Goal: Transaction & Acquisition: Book appointment/travel/reservation

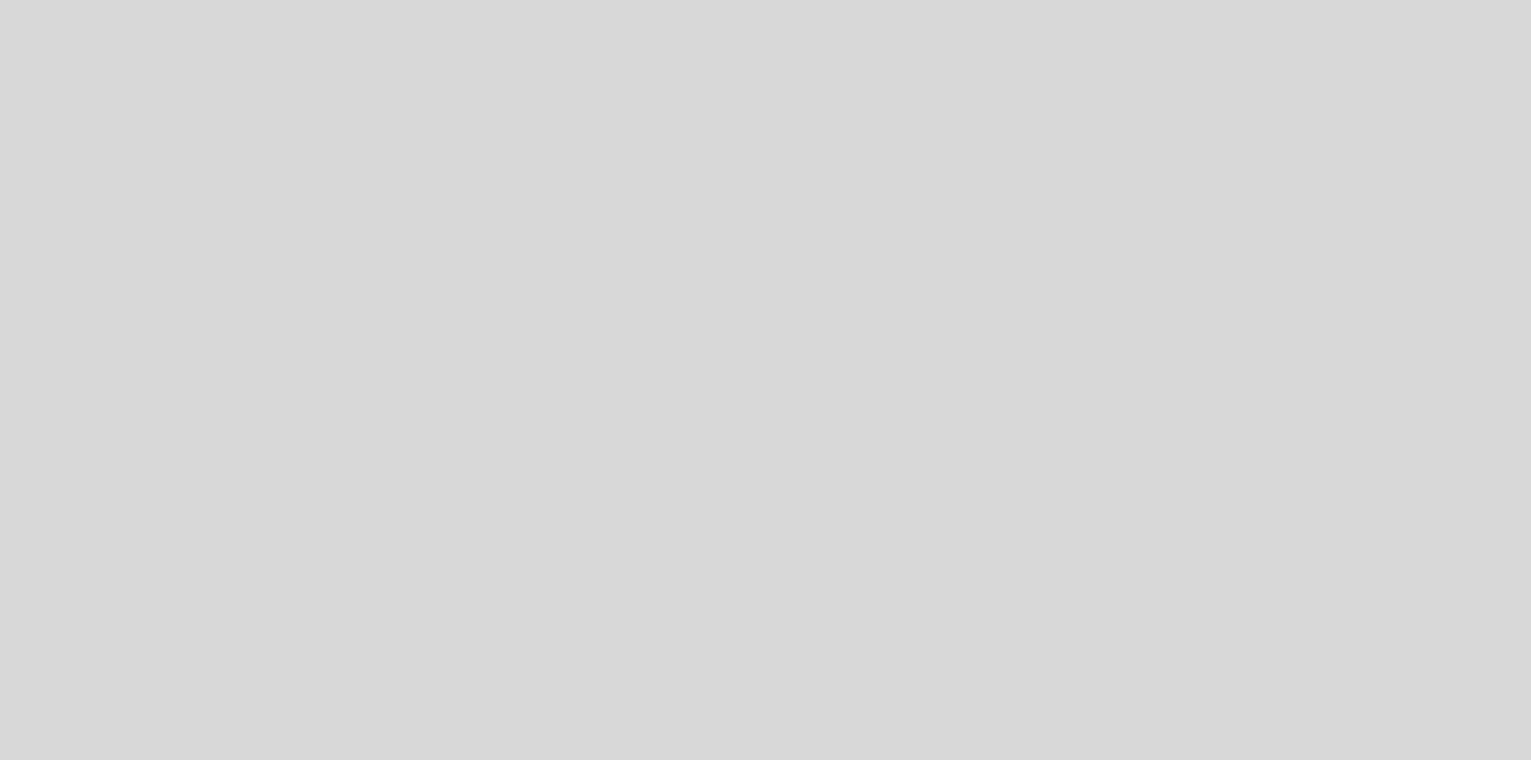
select select "es"
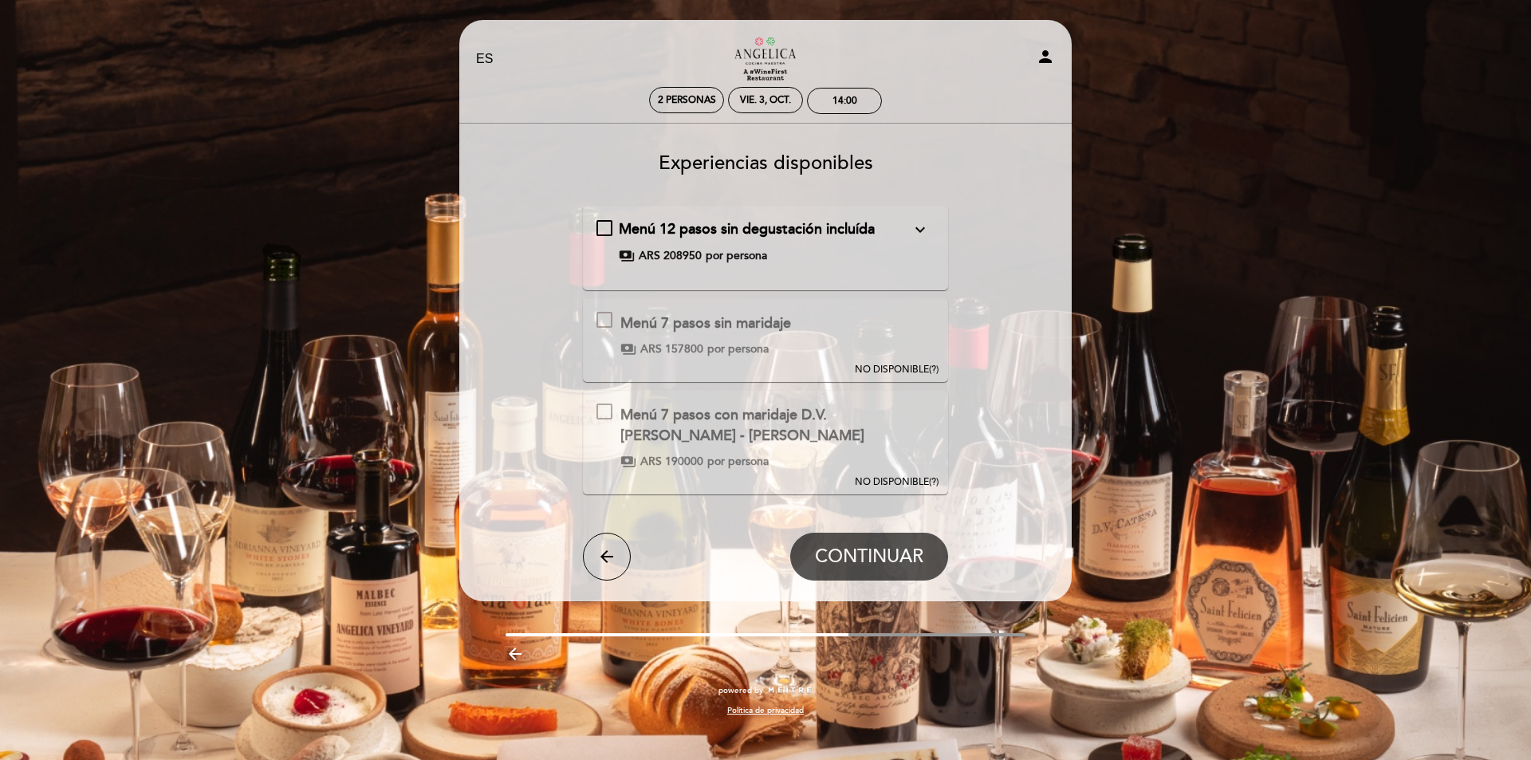
click at [611, 230] on div "Menú 12 pasos sin degustación incluída expand_more Incluye: Menú degustación 12…" at bounding box center [765, 241] width 339 height 45
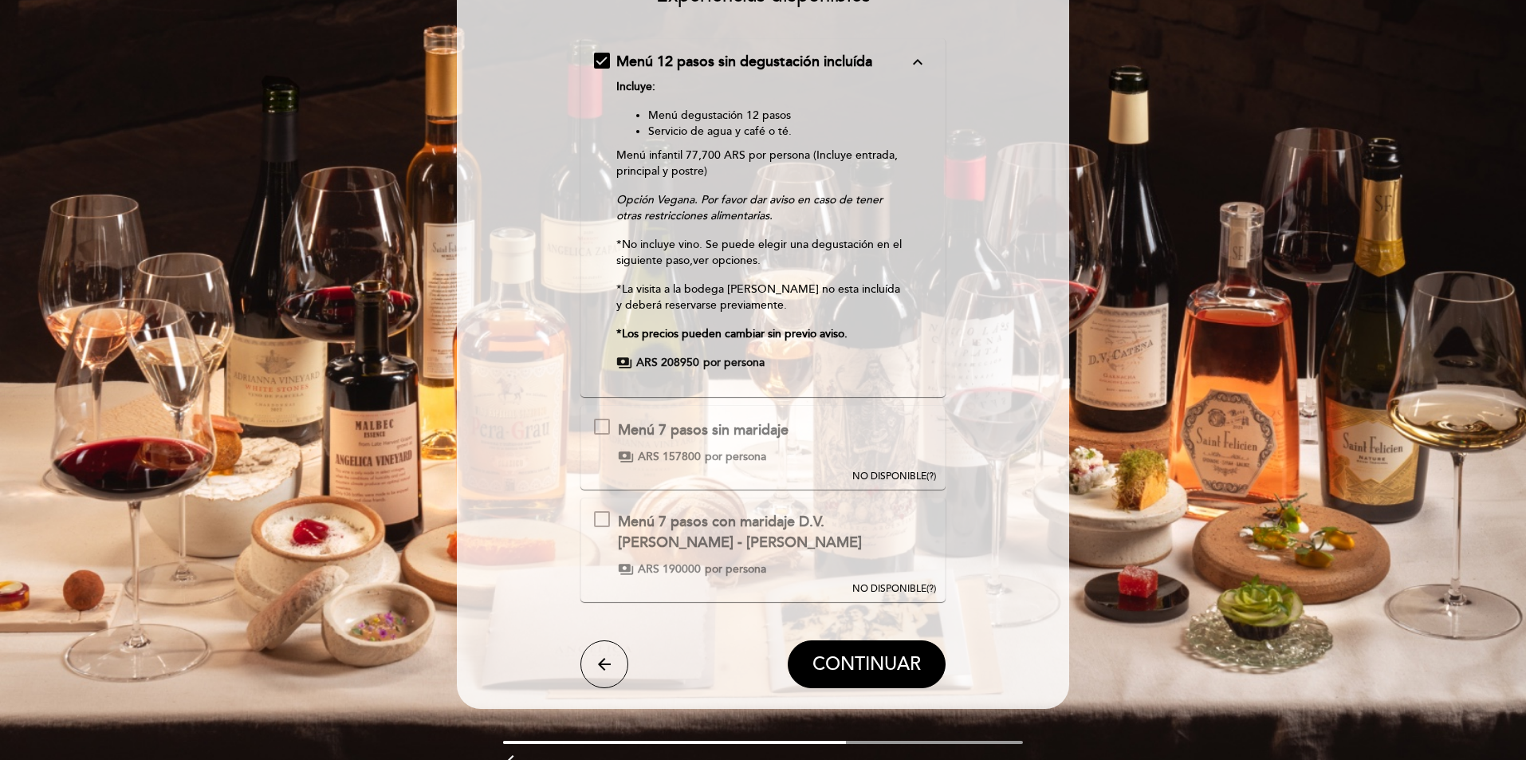
scroll to position [246, 0]
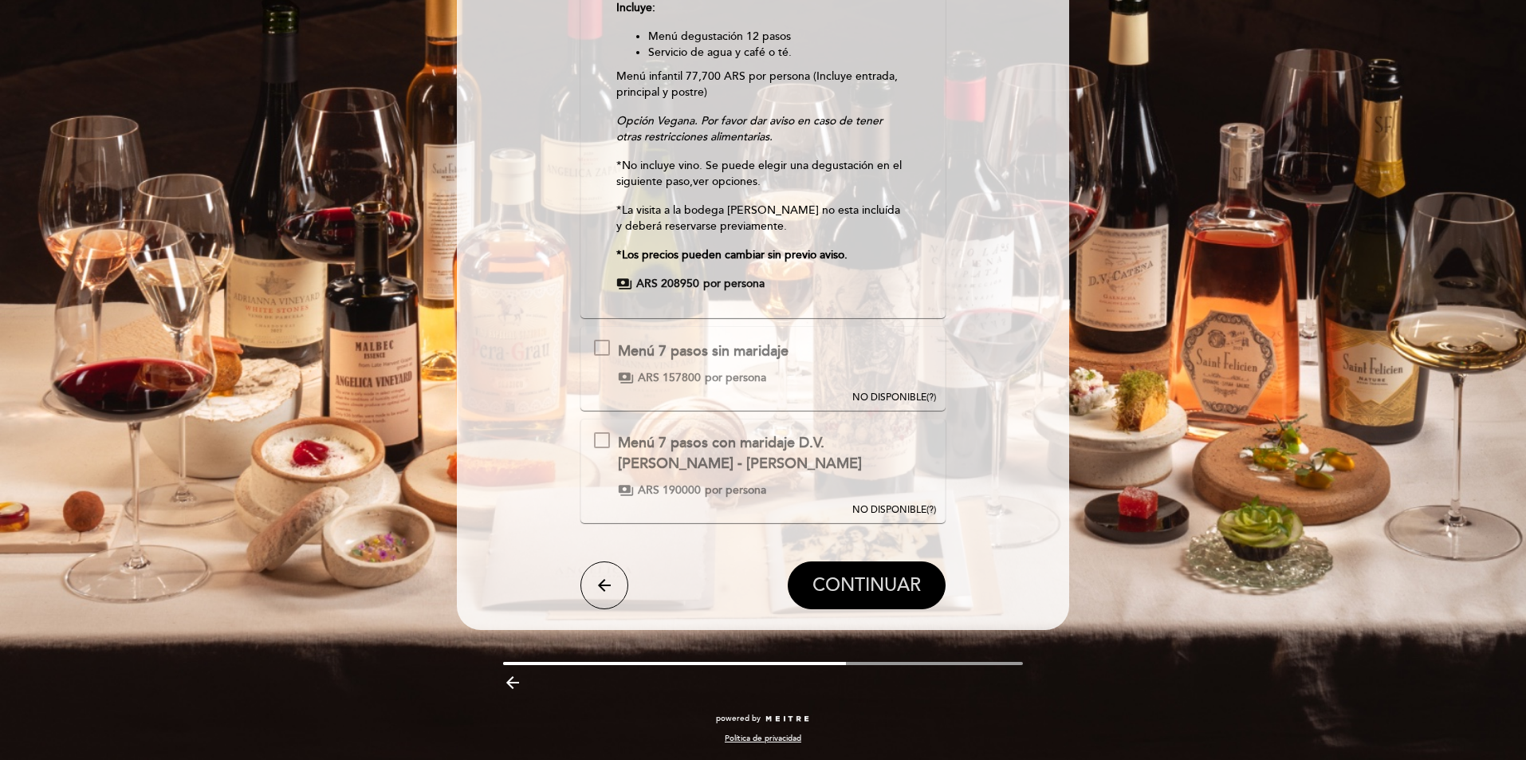
click at [907, 580] on span "CONTINUAR" at bounding box center [867, 585] width 108 height 22
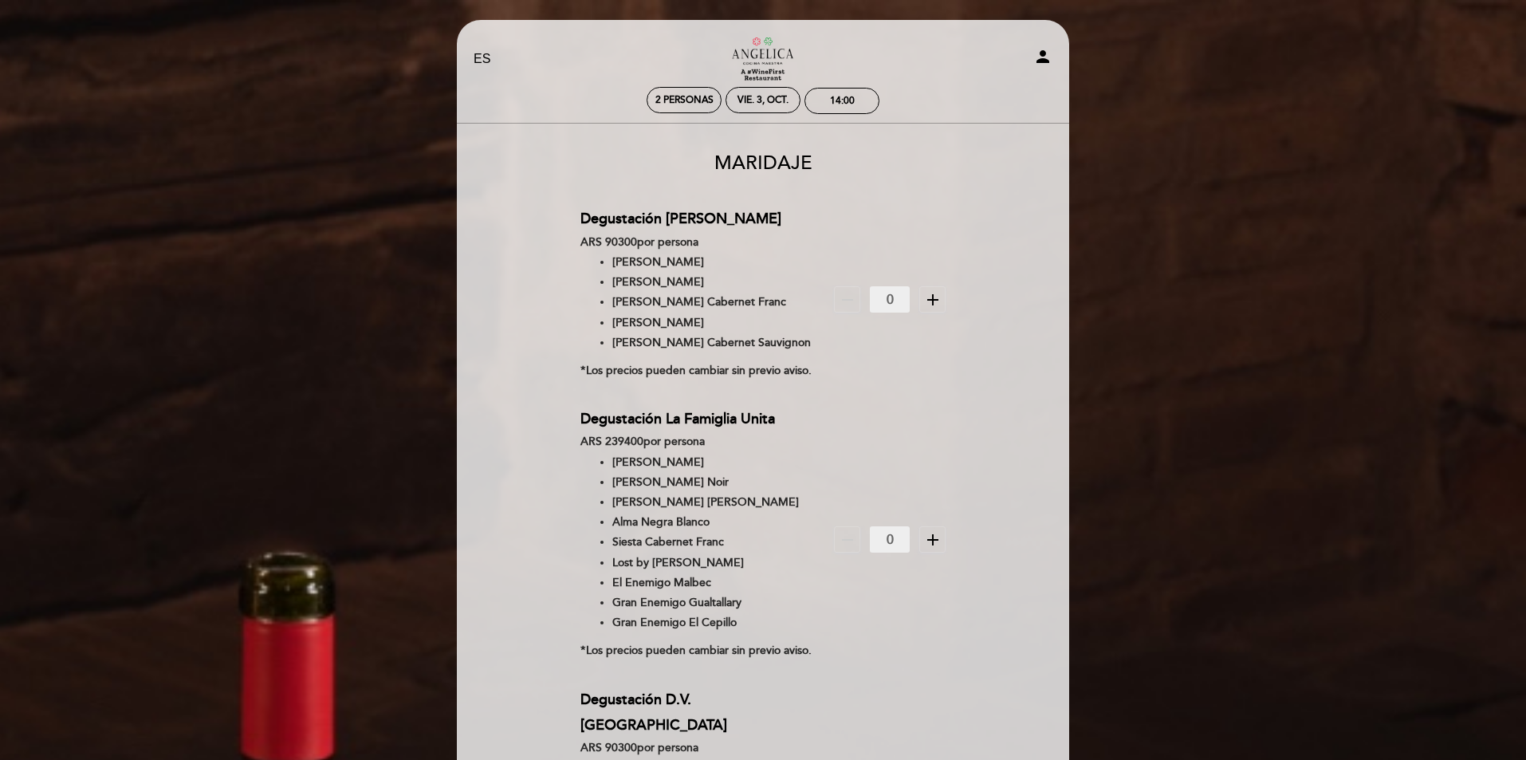
scroll to position [665, 0]
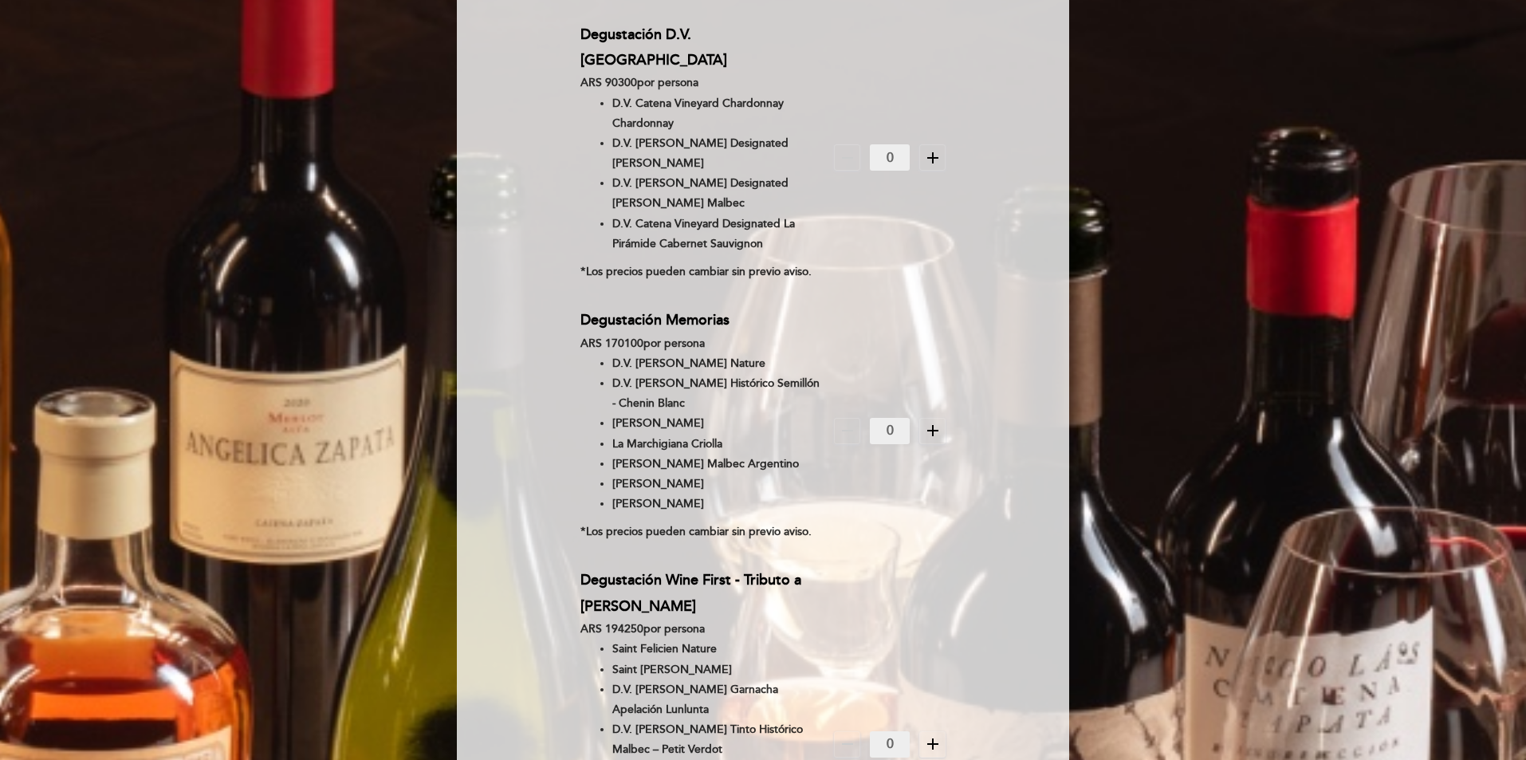
click at [927, 149] on icon "add" at bounding box center [932, 157] width 19 height 19
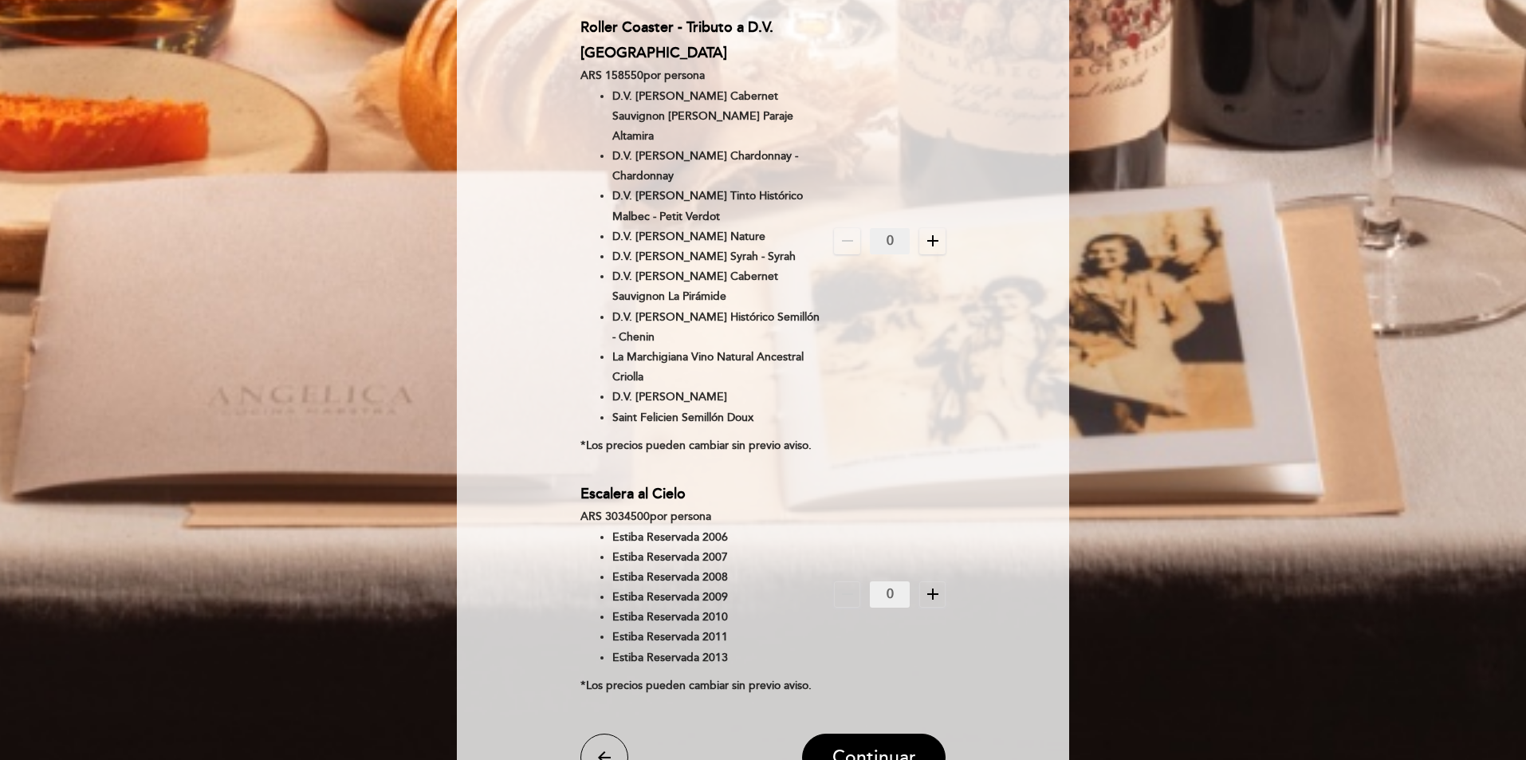
scroll to position [1971, 0]
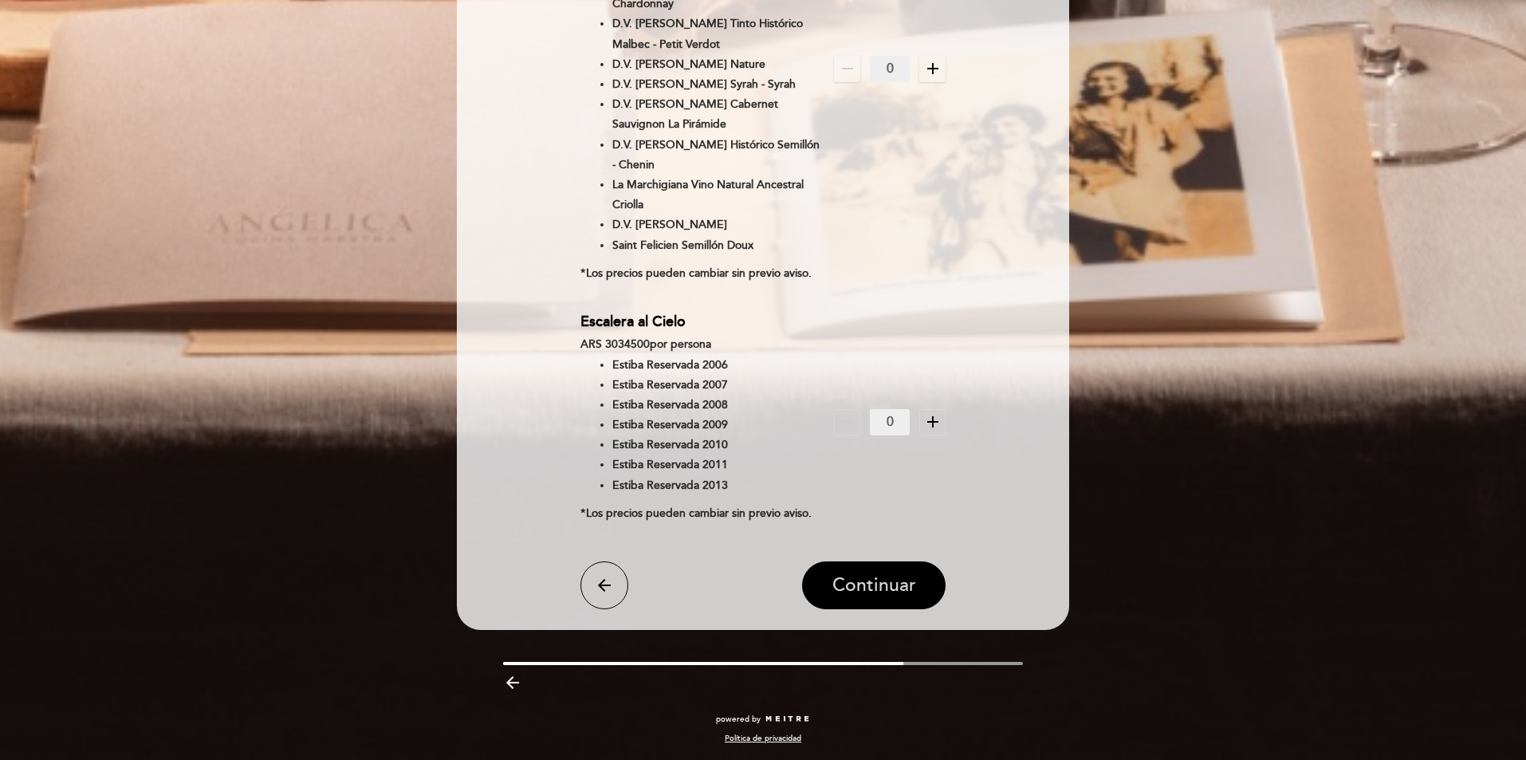
click at [899, 587] on span "Continuar" at bounding box center [875, 585] width 84 height 22
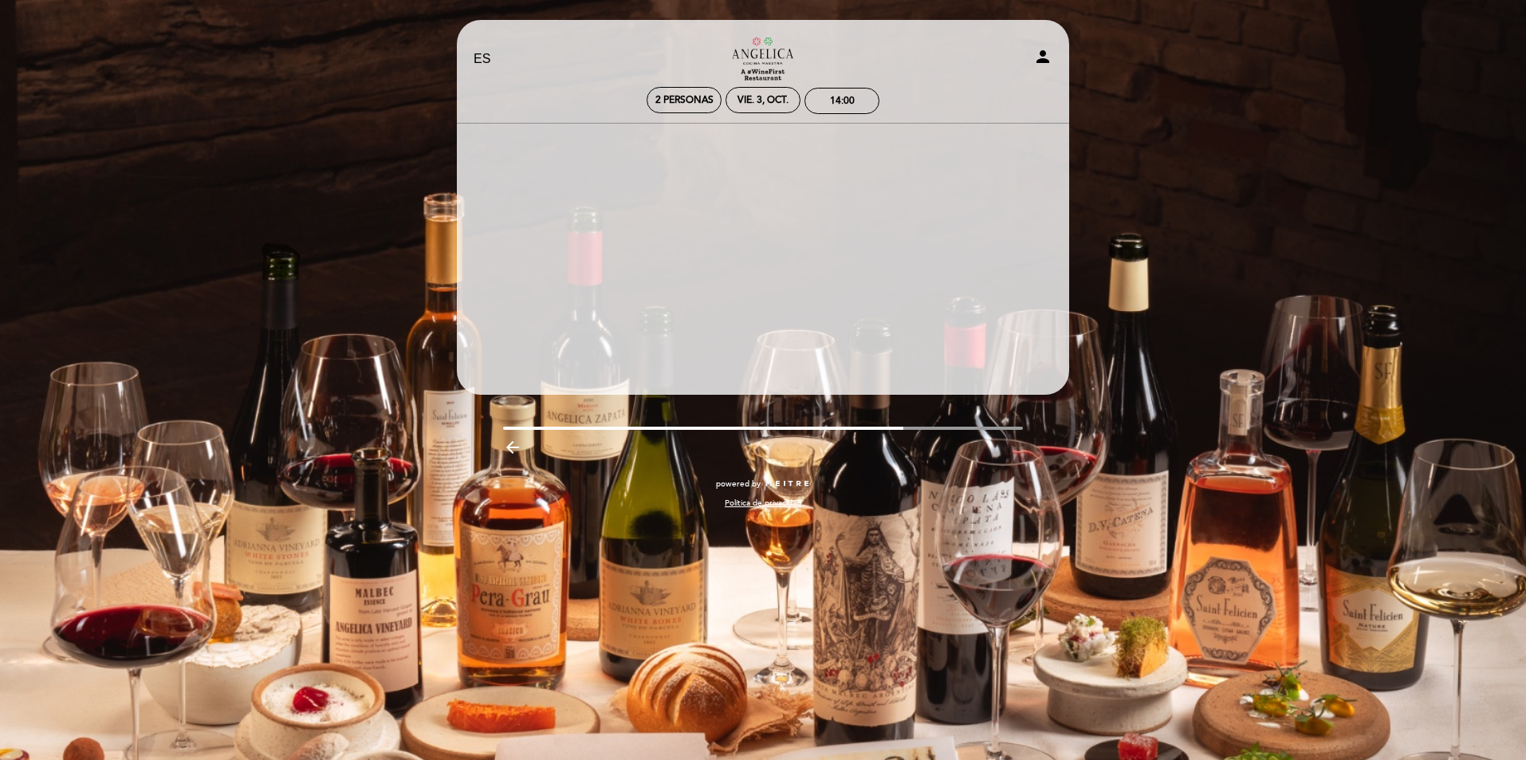
scroll to position [0, 0]
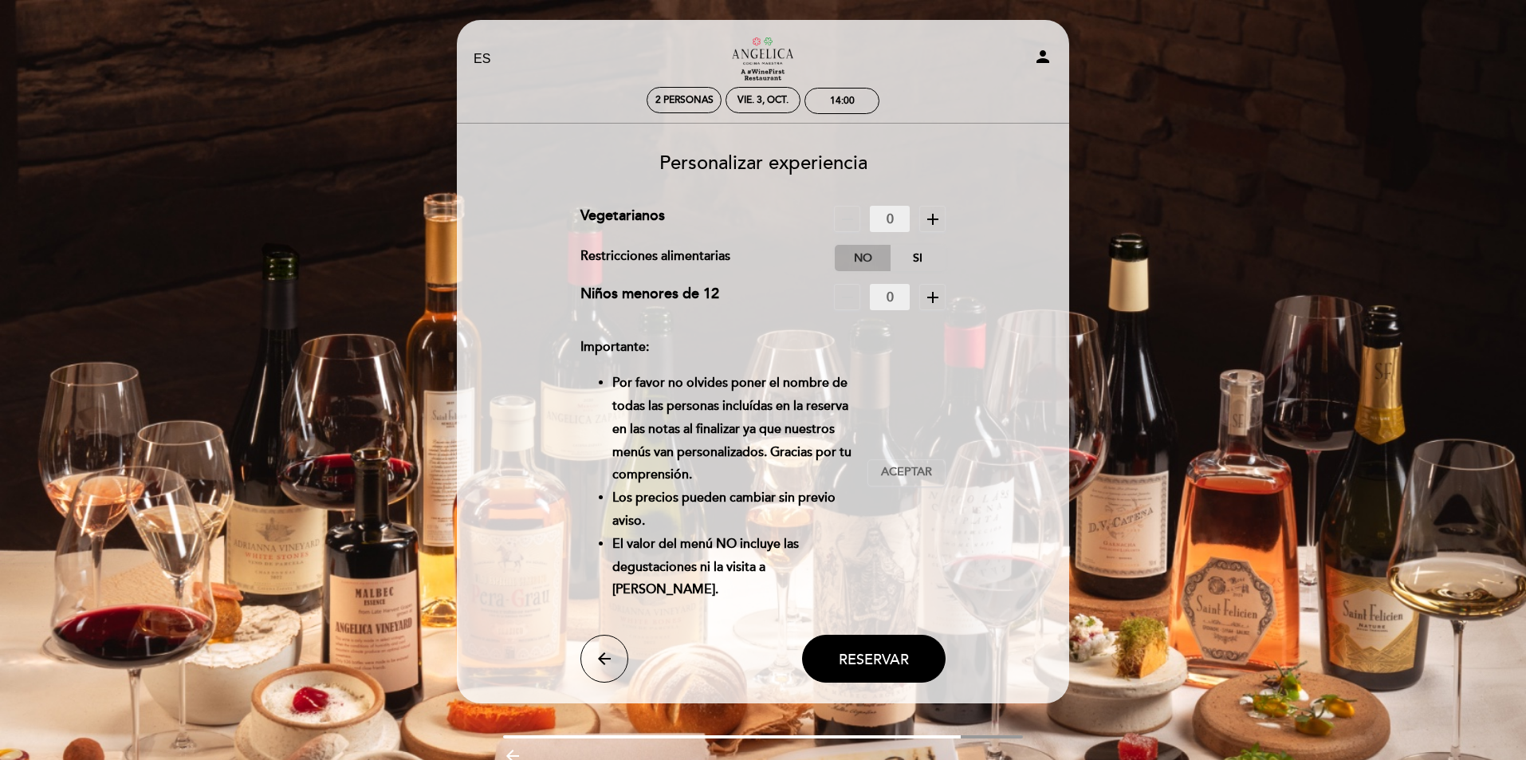
click at [876, 254] on label "No" at bounding box center [863, 258] width 56 height 26
click at [913, 472] on span "Aceptar" at bounding box center [906, 472] width 51 height 17
click at [876, 648] on button "Reservar" at bounding box center [874, 659] width 144 height 48
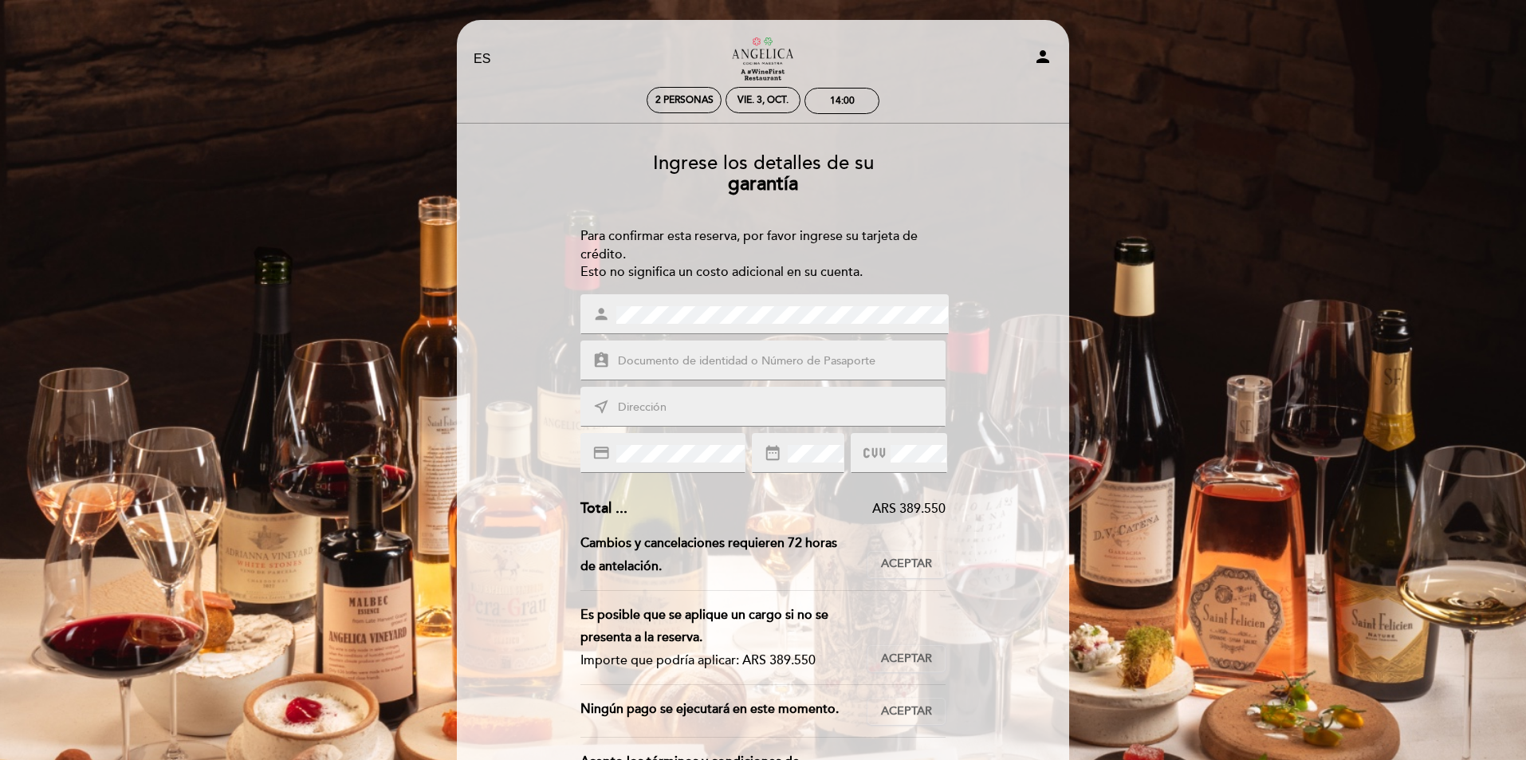
click at [680, 363] on input "text" at bounding box center [782, 361] width 332 height 18
type input "23877108"
click at [679, 400] on input "text" at bounding box center [782, 408] width 332 height 18
type input "[PERSON_NAME] 850"
click at [592, 316] on div "person" at bounding box center [765, 314] width 368 height 40
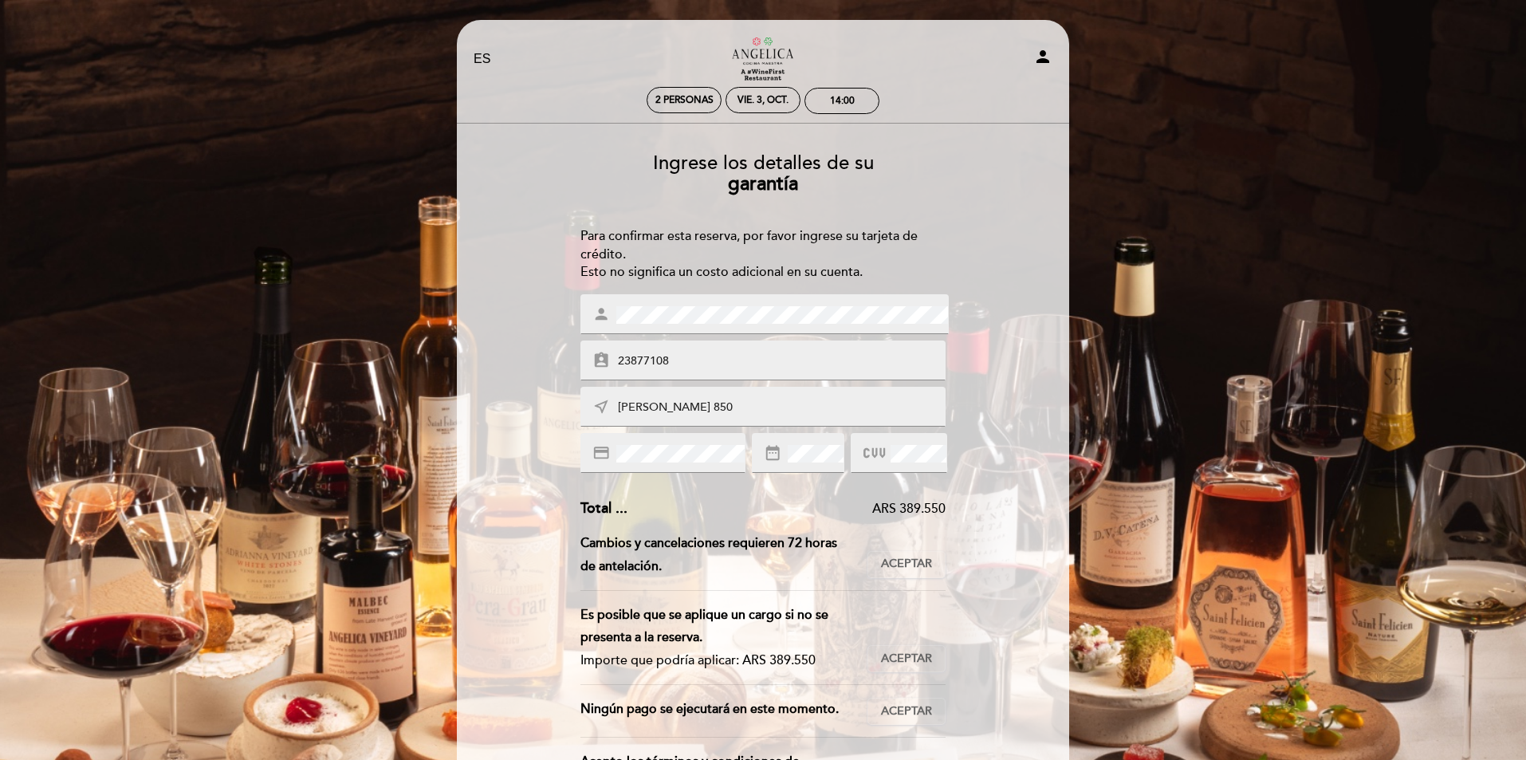
click at [672, 368] on input "23877108" at bounding box center [782, 361] width 332 height 18
click at [778, 449] on icon "date_range" at bounding box center [773, 453] width 18 height 18
click at [871, 446] on icon at bounding box center [875, 453] width 22 height 26
click at [874, 454] on icon at bounding box center [875, 453] width 22 height 26
click at [903, 571] on span "Aceptar" at bounding box center [906, 564] width 51 height 17
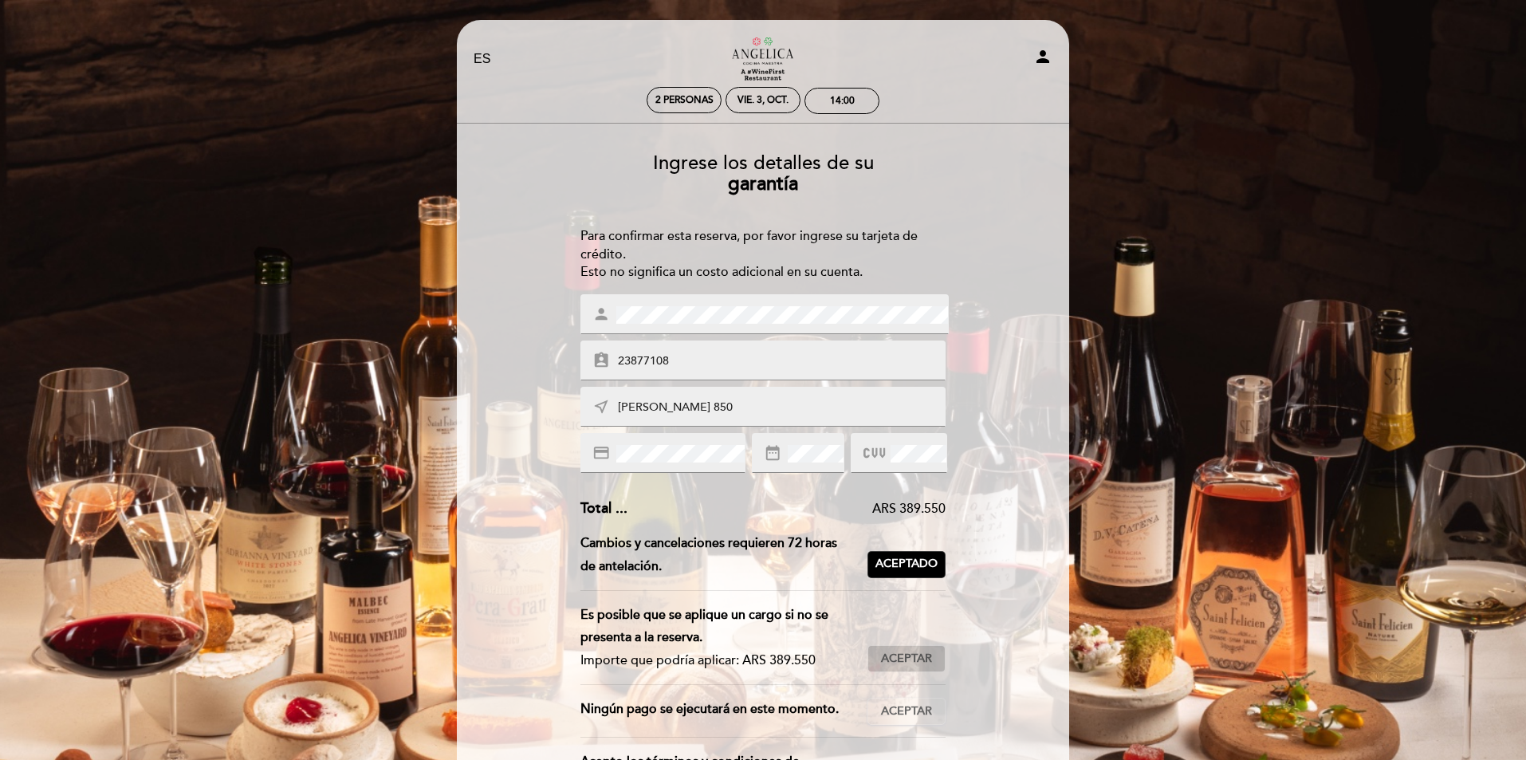
click at [931, 662] on span "Aceptar" at bounding box center [906, 659] width 51 height 17
click at [939, 715] on button "Aceptar Aceptado" at bounding box center [907, 711] width 78 height 27
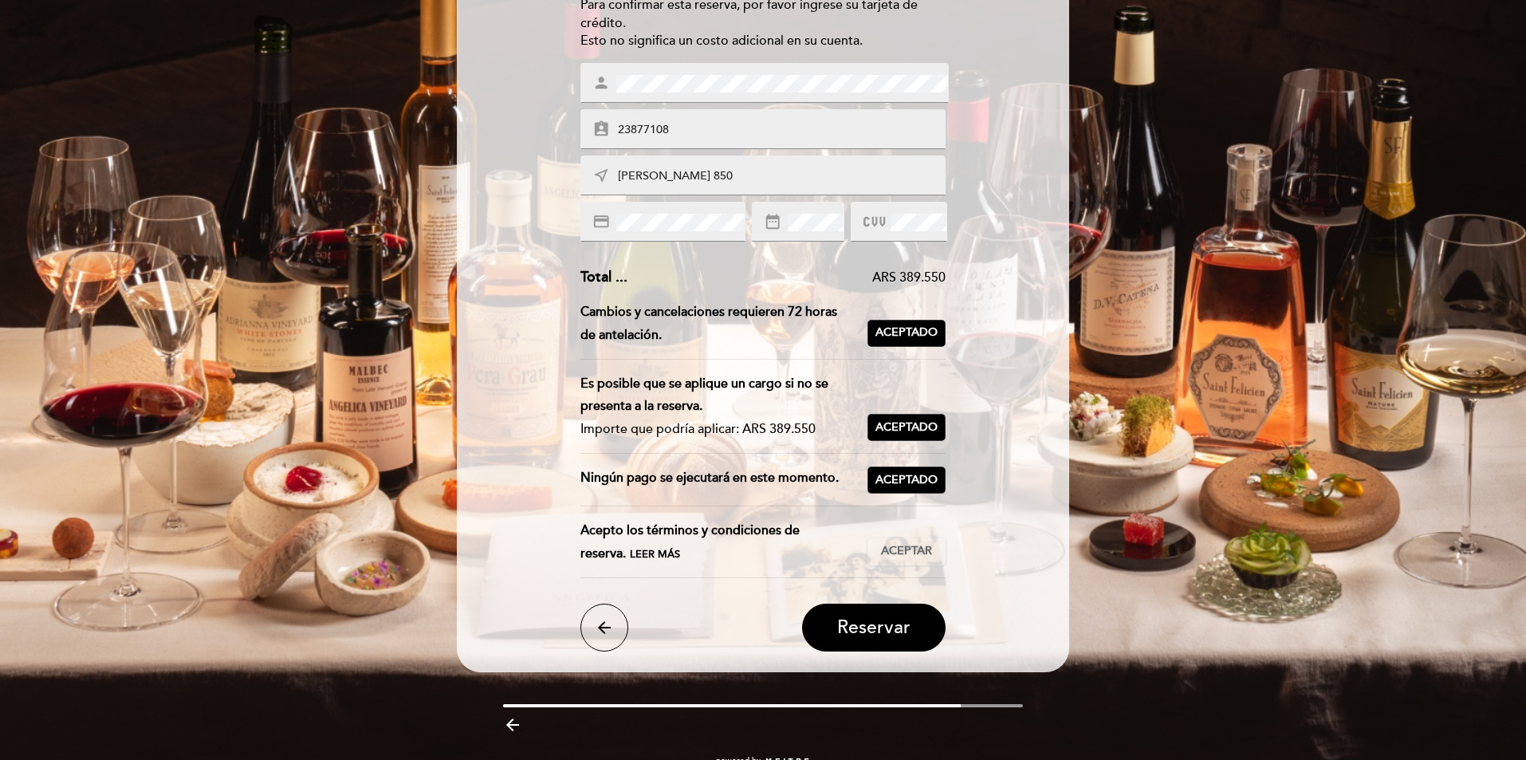
scroll to position [263, 0]
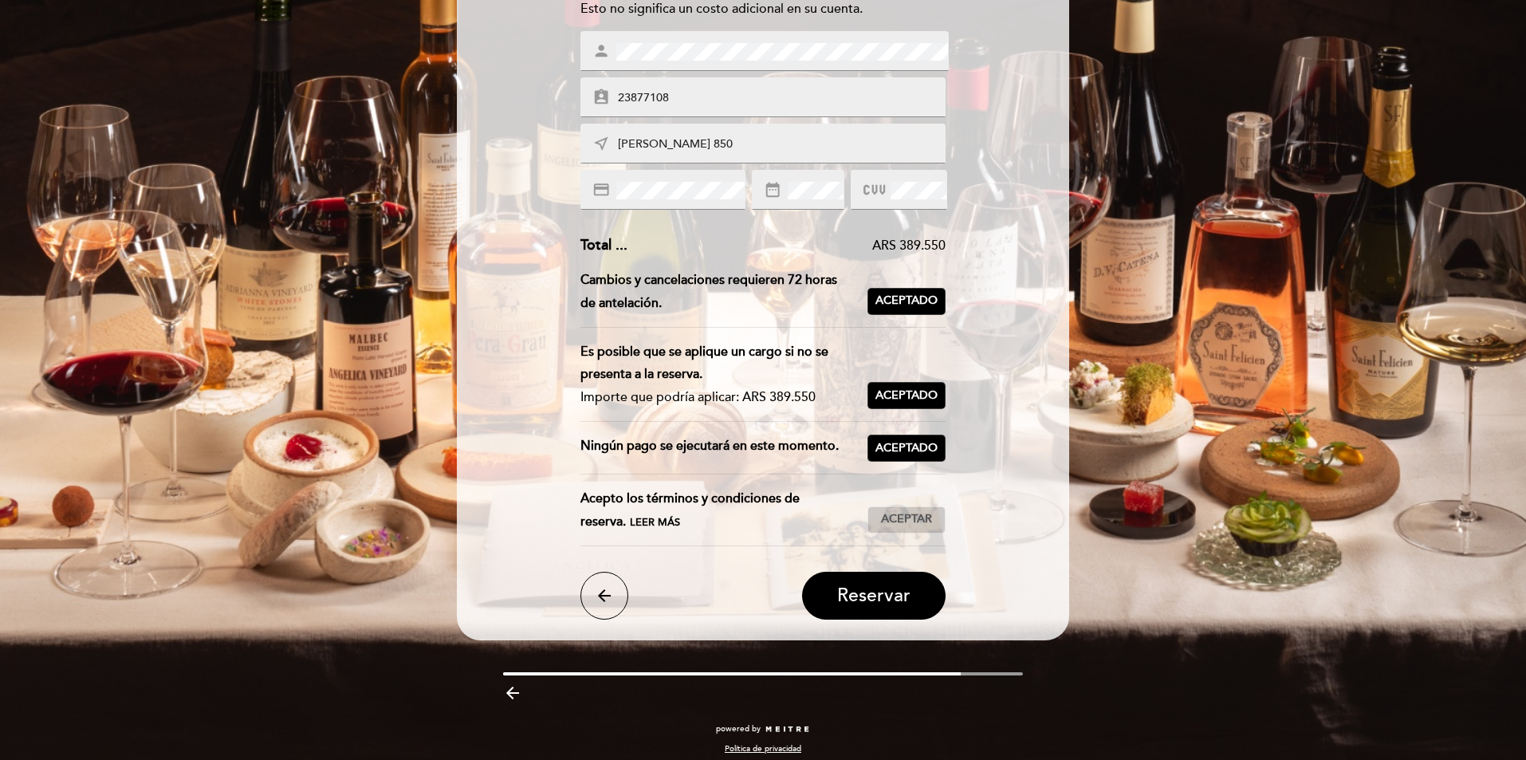
click at [915, 512] on span "Aceptar" at bounding box center [906, 519] width 51 height 17
click at [882, 603] on span "Reservar" at bounding box center [873, 596] width 73 height 22
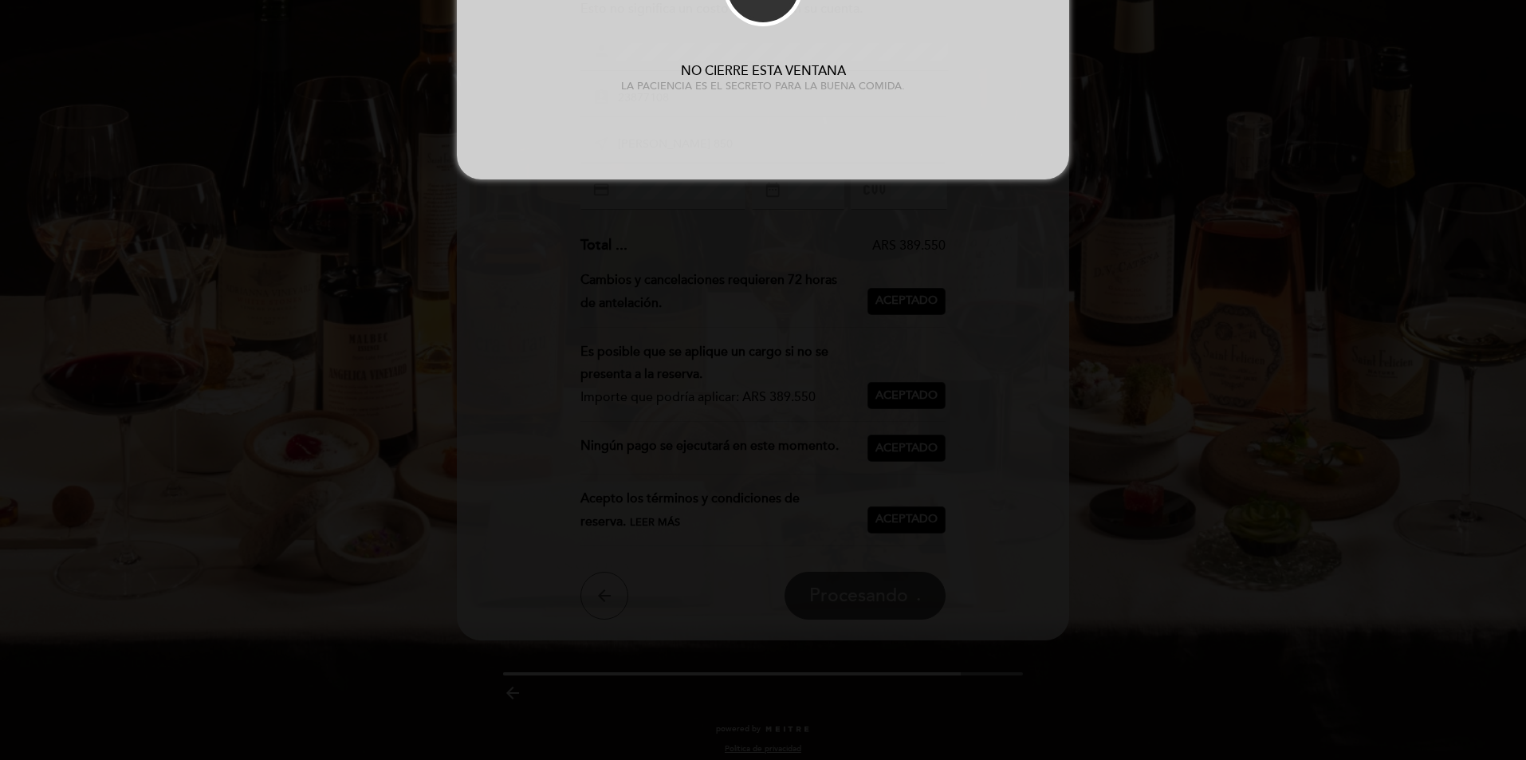
scroll to position [0, 0]
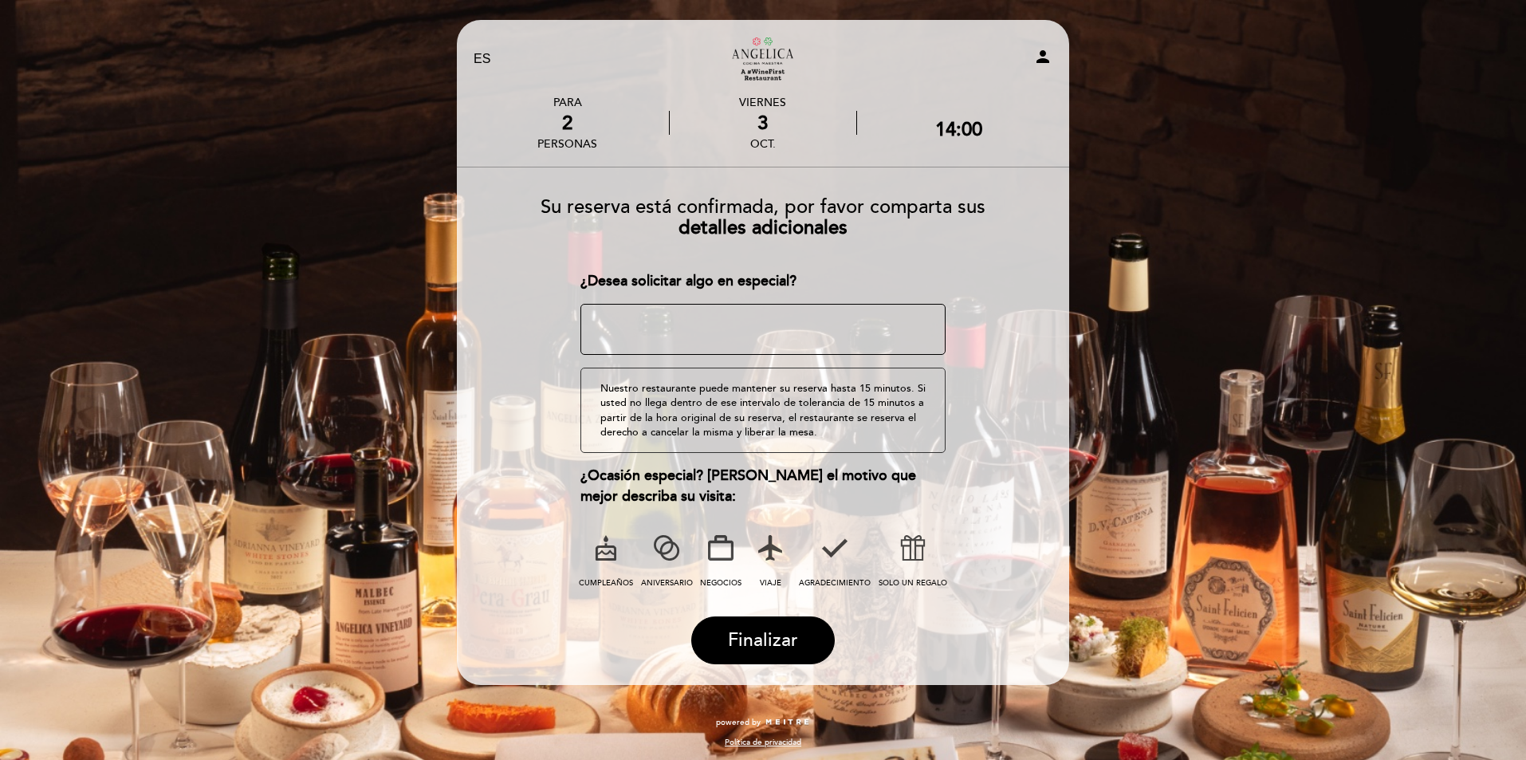
click at [669, 315] on textarea at bounding box center [764, 329] width 366 height 51
click at [628, 317] on textarea at bounding box center [764, 329] width 366 height 51
click at [731, 321] on textarea at bounding box center [764, 329] width 366 height 51
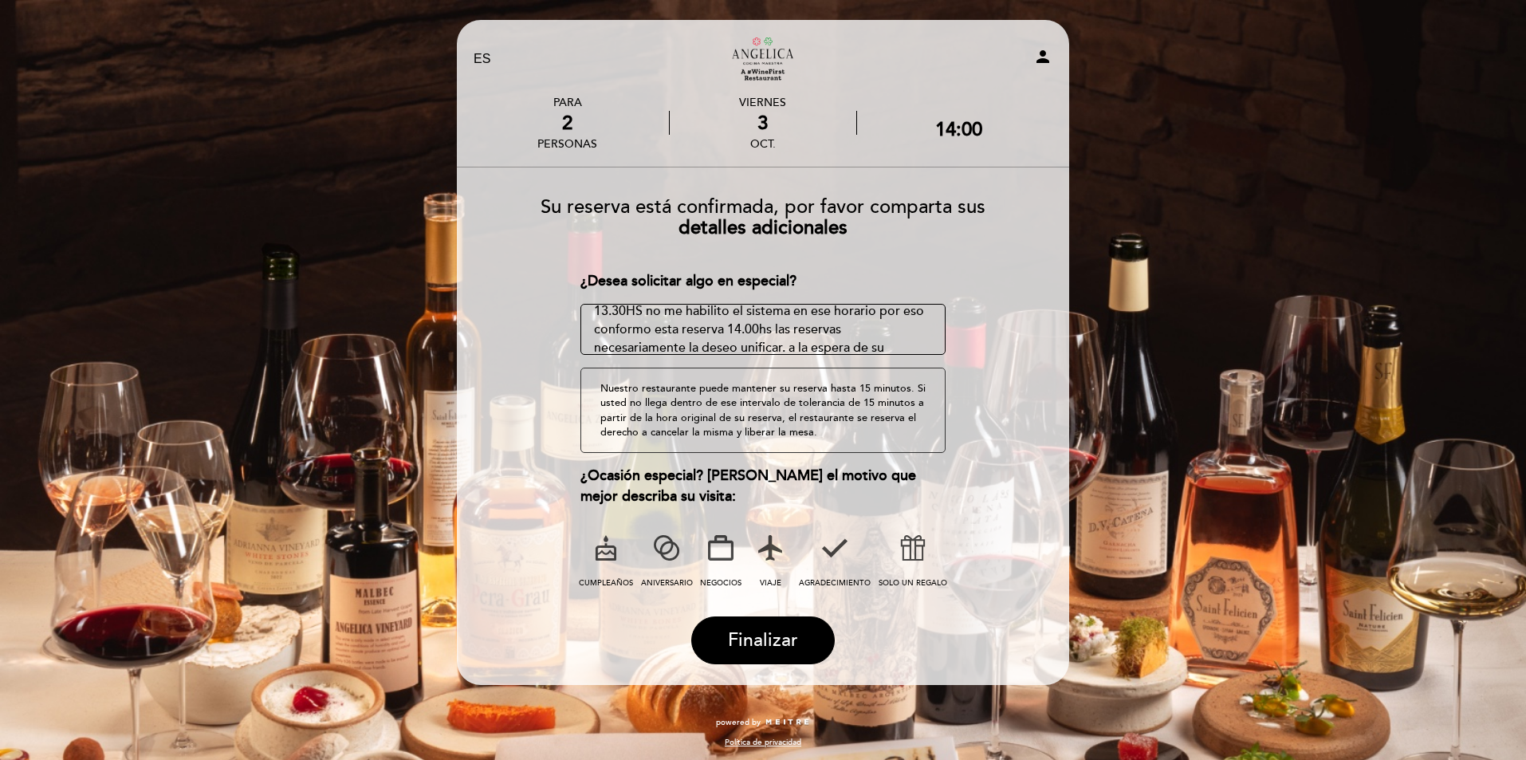
scroll to position [91, 0]
type textarea "Genere ,además de esta, una reserva a nombre [PERSON_NAME]. siguiendo las instr…"
click at [758, 632] on span "Finalizar" at bounding box center [763, 640] width 70 height 22
